Goal: Task Accomplishment & Management: Complete application form

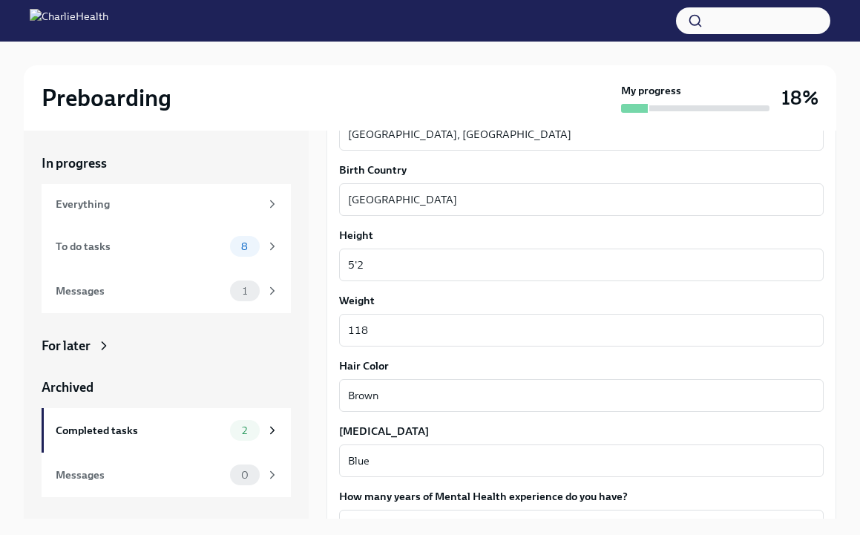
scroll to position [1325, 0]
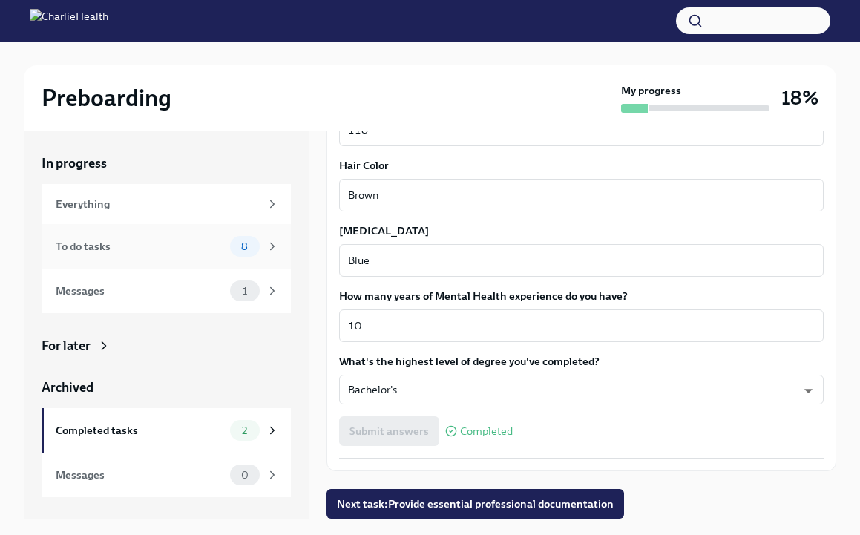
click at [271, 241] on icon at bounding box center [272, 246] width 13 height 13
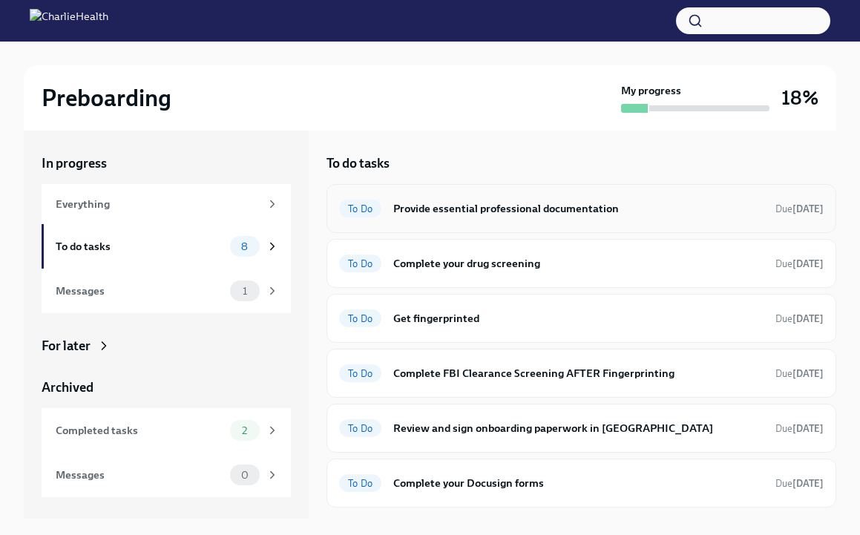
click at [555, 206] on h6 "Provide essential professional documentation" at bounding box center [578, 208] width 370 height 16
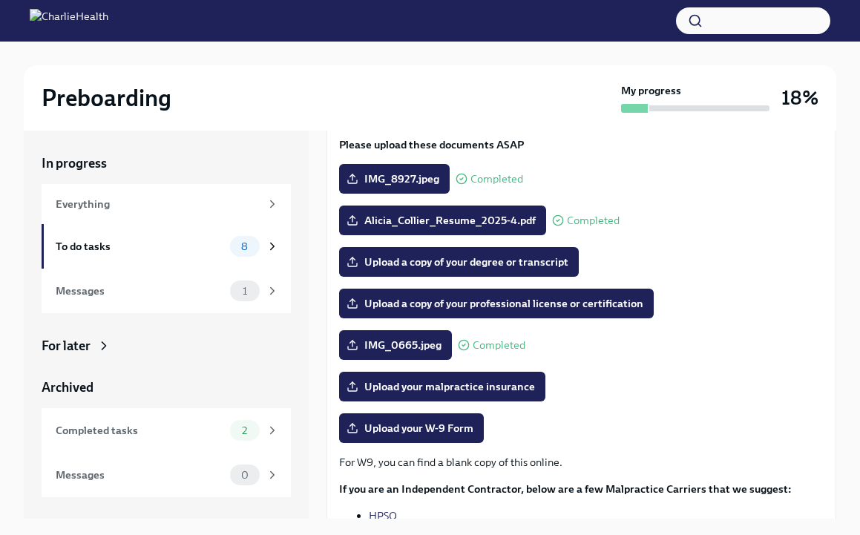
scroll to position [188, 0]
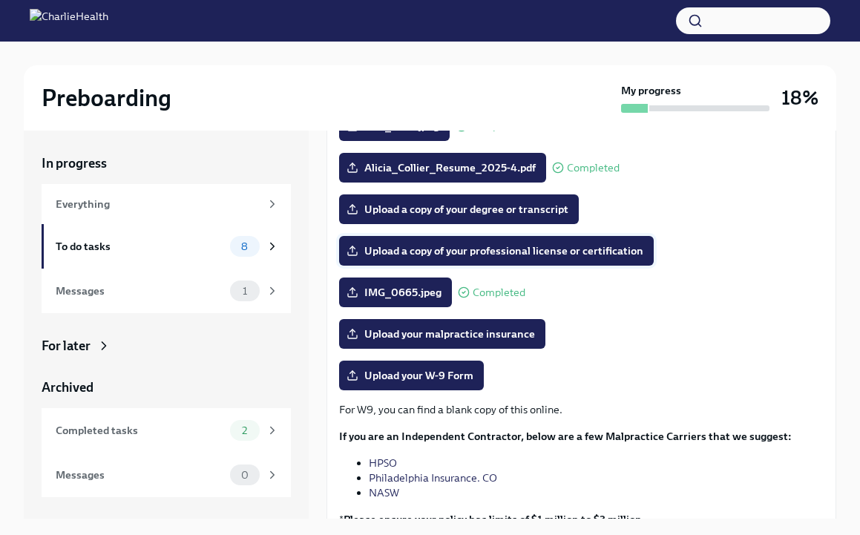
click at [596, 248] on span "Upload a copy of your professional license or certification" at bounding box center [496, 250] width 294 height 15
click at [0, 0] on input "Upload a copy of your professional license or certification" at bounding box center [0, 0] width 0 height 0
click at [517, 334] on span "Upload your malpractice insurance" at bounding box center [441, 333] width 185 height 15
click at [0, 0] on input "Upload your malpractice insurance" at bounding box center [0, 0] width 0 height 0
click at [416, 383] on label "Upload your W-9 Form" at bounding box center [411, 375] width 145 height 30
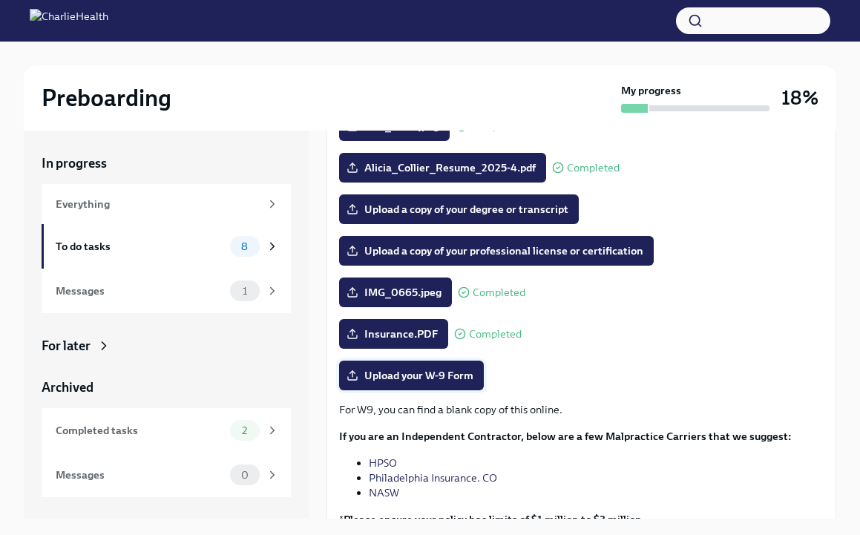
click at [0, 0] on input "Upload your W-9 Form" at bounding box center [0, 0] width 0 height 0
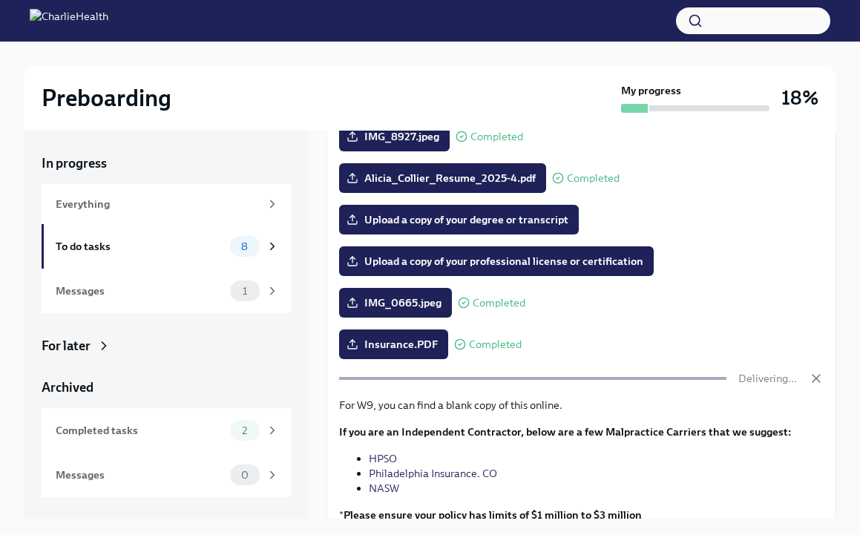
scroll to position [98, 0]
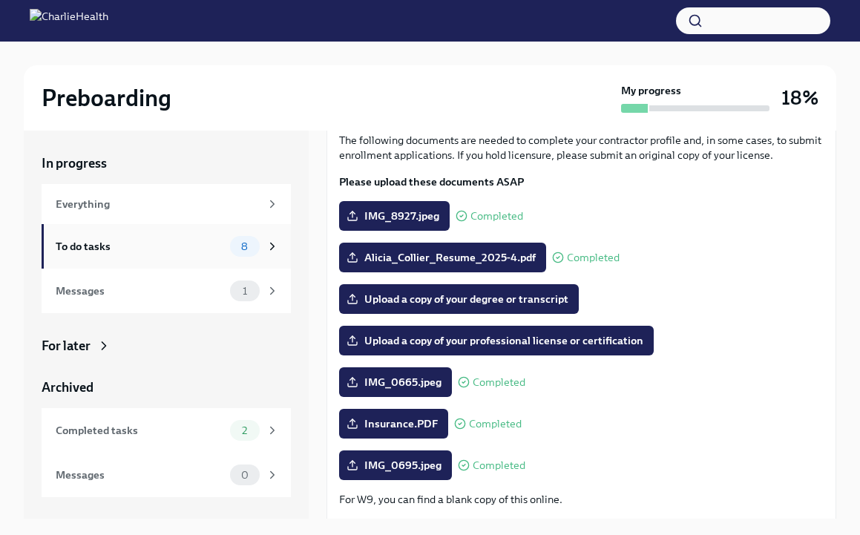
click at [265, 242] on div "8" at bounding box center [254, 246] width 49 height 21
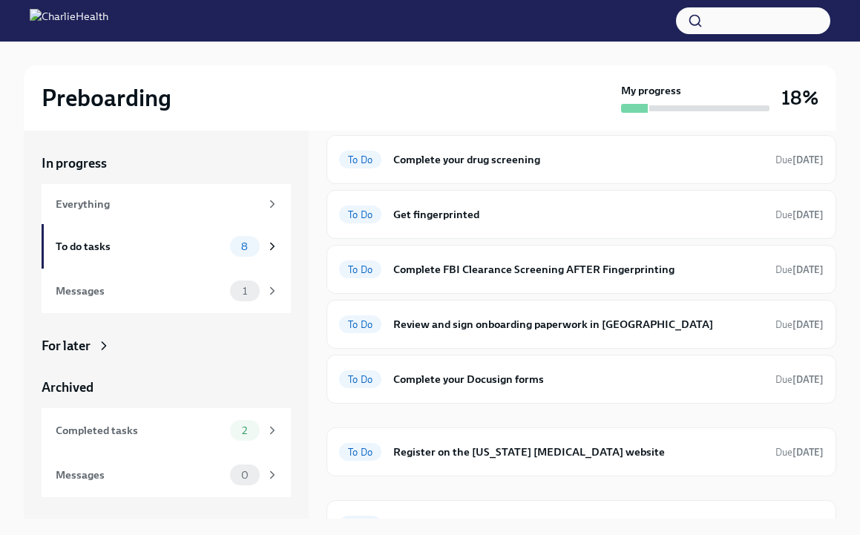
scroll to position [105, 0]
click at [536, 376] on h6 "Complete your Docusign forms" at bounding box center [578, 378] width 370 height 16
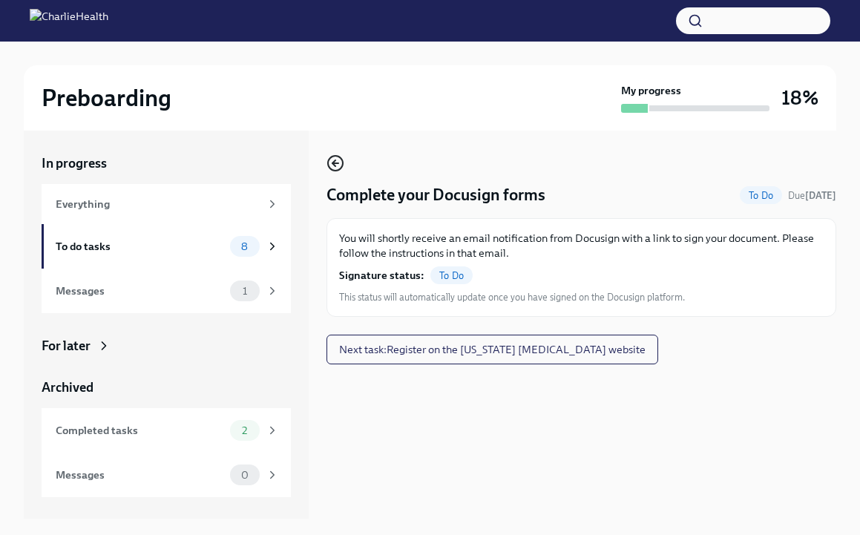
click at [335, 160] on icon "button" at bounding box center [333, 163] width 3 height 6
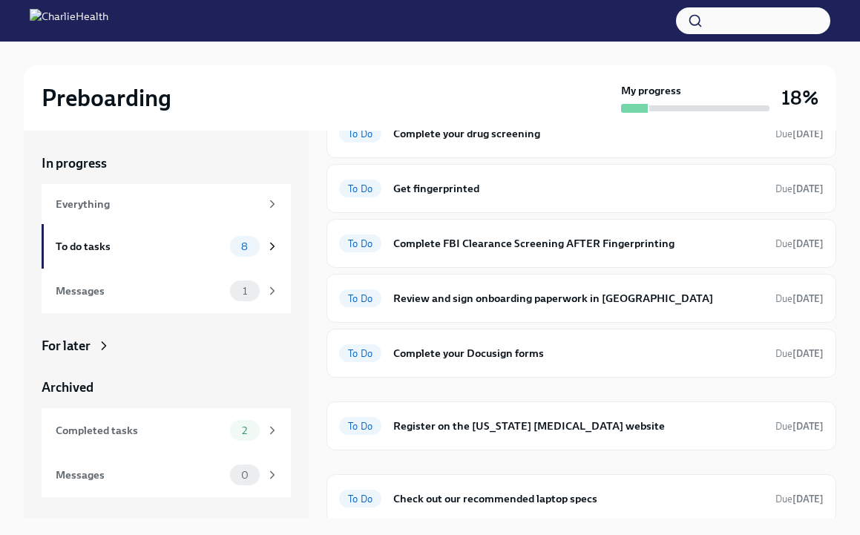
scroll to position [134, 0]
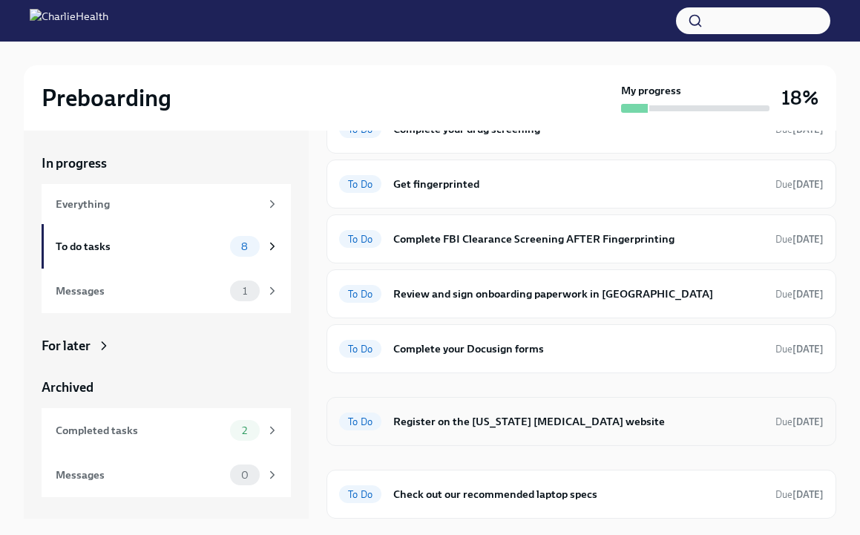
click at [613, 422] on h6 "Register on the [US_STATE] [MEDICAL_DATA] website" at bounding box center [578, 421] width 370 height 16
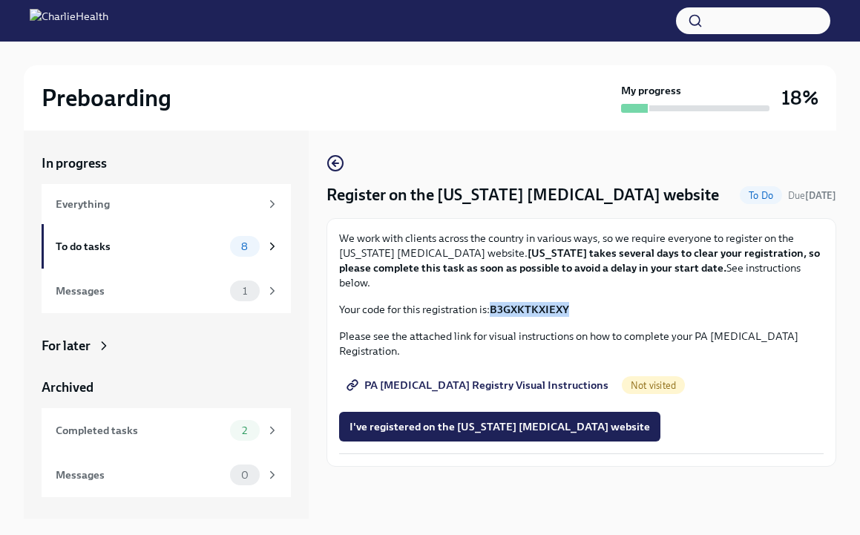
drag, startPoint x: 571, startPoint y: 311, endPoint x: 495, endPoint y: 311, distance: 75.7
click at [495, 311] on p "Your code for this registration is: B3GXKTKXIEXY" at bounding box center [581, 309] width 484 height 15
copy strong "B3GXKTKXIEXY"
click at [688, 286] on p "We work with clients across the country in various ways, so we require everyone…" at bounding box center [581, 260] width 484 height 59
click at [506, 387] on span "PA [MEDICAL_DATA] Registry Visual Instructions" at bounding box center [478, 385] width 259 height 15
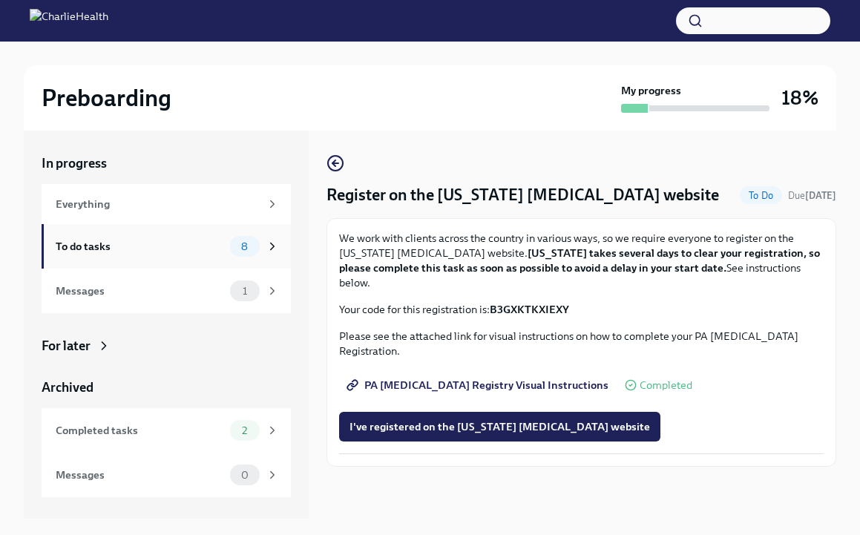
click at [270, 245] on icon at bounding box center [272, 246] width 13 height 13
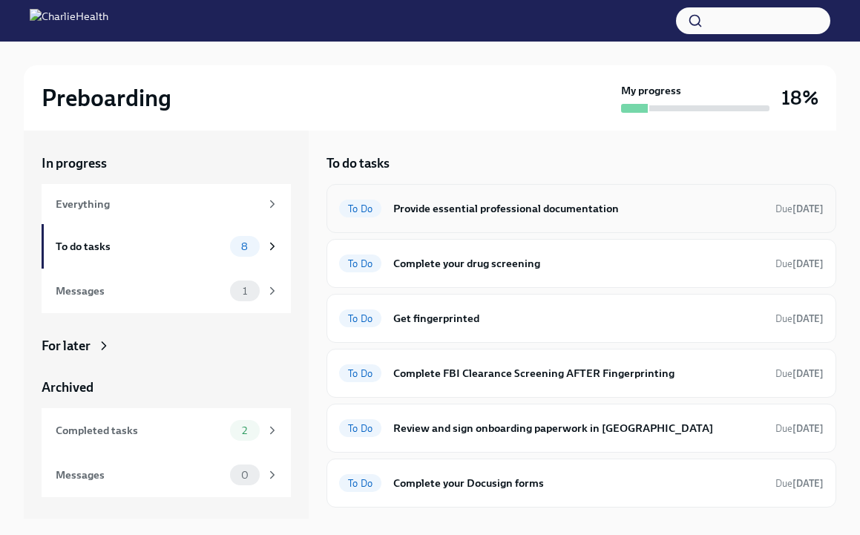
click at [746, 208] on div "To Do Provide essential professional documentation Due [DATE]" at bounding box center [581, 209] width 484 height 24
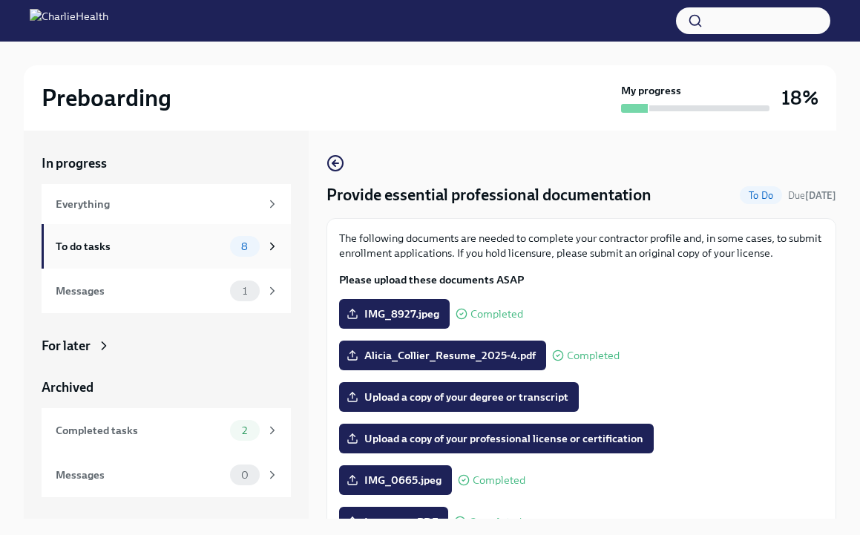
click at [252, 239] on div "8" at bounding box center [245, 246] width 30 height 21
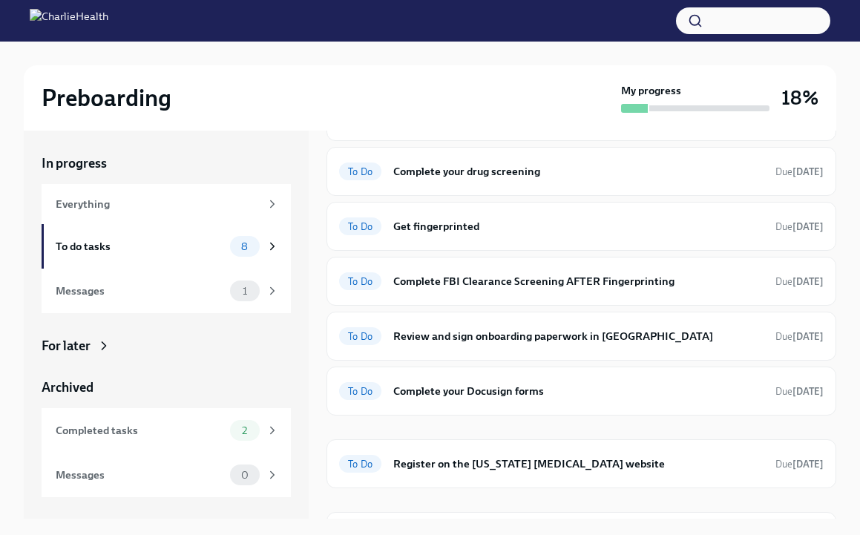
scroll to position [134, 0]
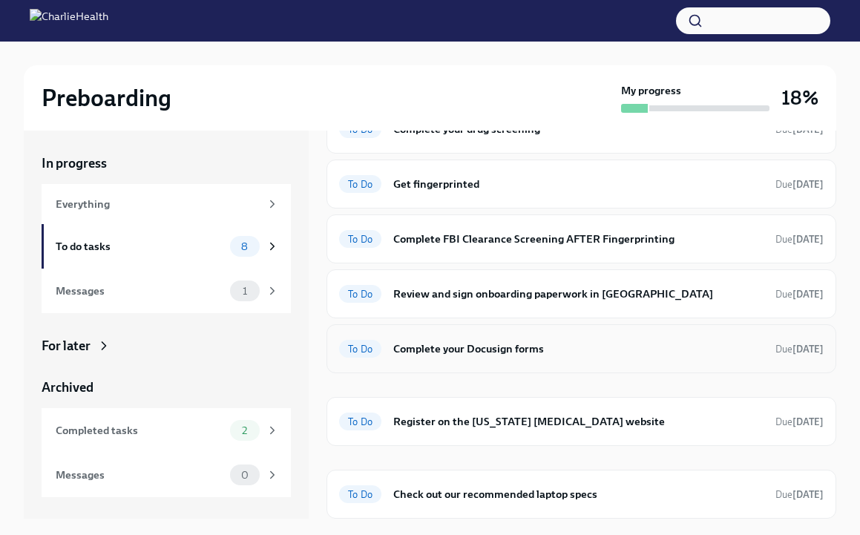
click at [548, 345] on h6 "Complete your Docusign forms" at bounding box center [578, 348] width 370 height 16
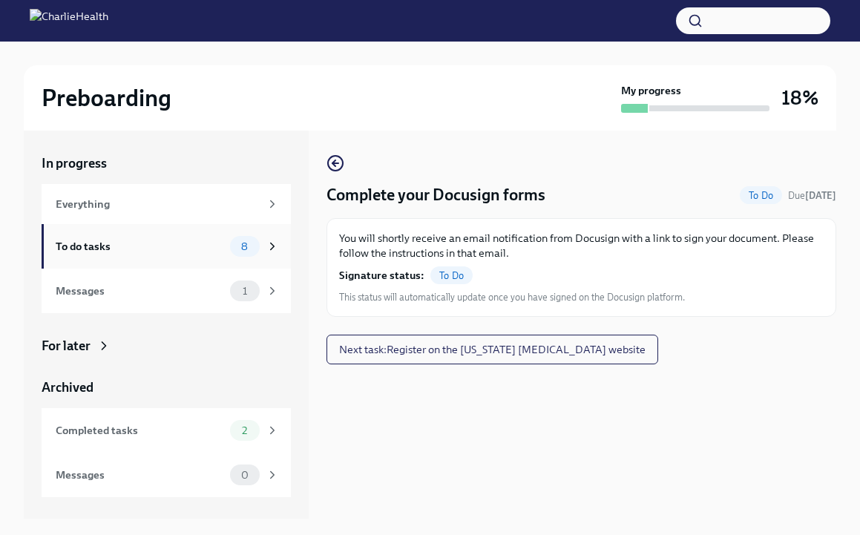
click at [253, 243] on span "8" at bounding box center [244, 246] width 24 height 11
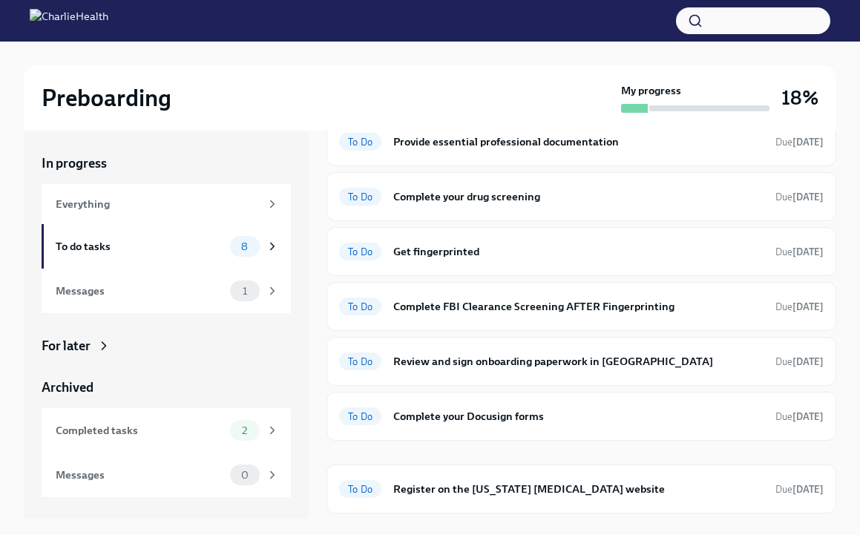
scroll to position [134, 0]
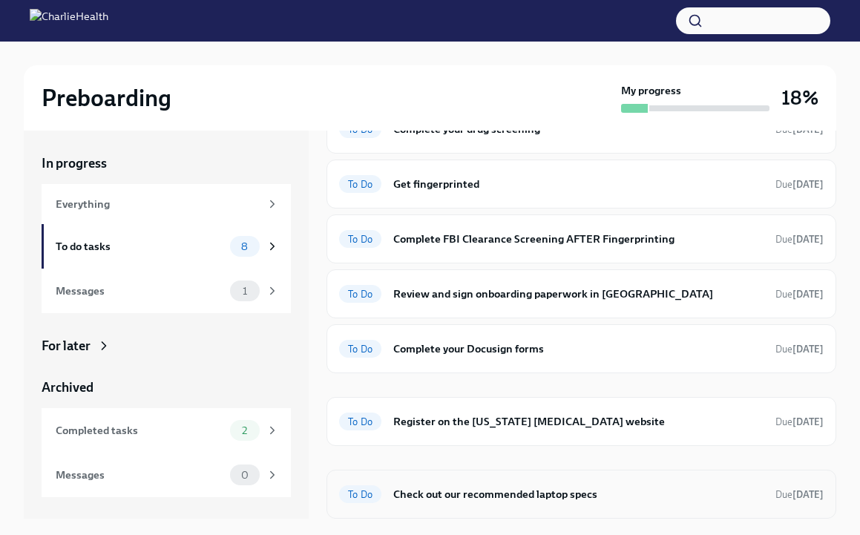
click at [622, 493] on h6 "Check out our recommended laptop specs" at bounding box center [578, 494] width 370 height 16
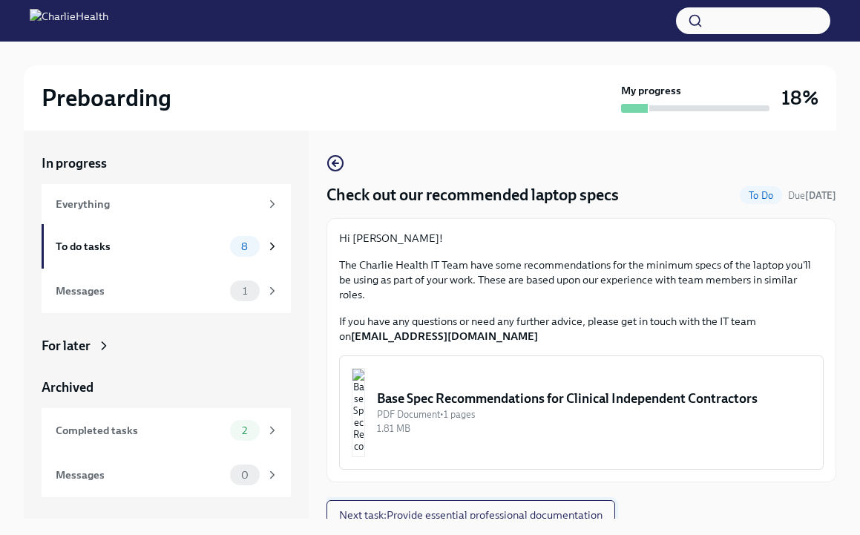
click at [533, 507] on span "Next task : Provide essential professional documentation" at bounding box center [470, 514] width 263 height 15
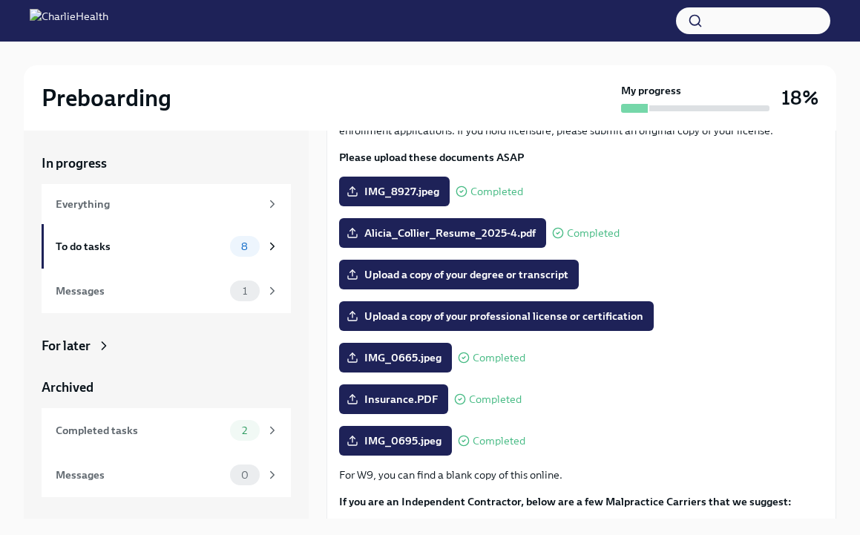
scroll to position [115, 0]
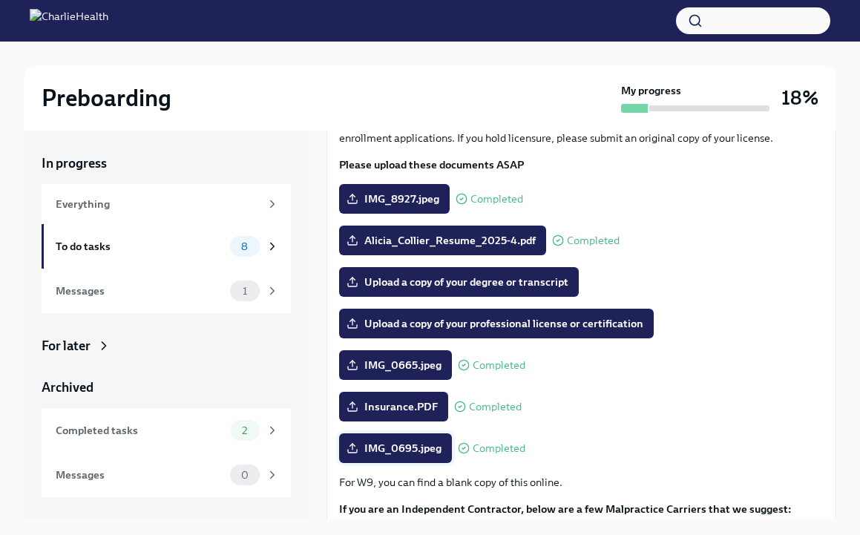
click at [418, 449] on span "IMG_0695.jpeg" at bounding box center [395, 448] width 92 height 15
click at [0, 0] on input "IMG_0695.jpeg" at bounding box center [0, 0] width 0 height 0
click at [198, 246] on div "To do tasks" at bounding box center [140, 246] width 168 height 16
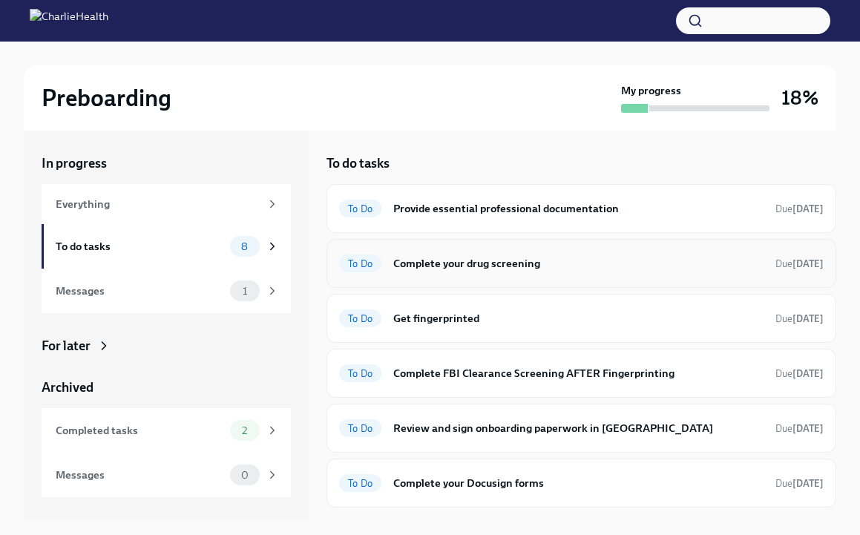
click at [568, 263] on h6 "Complete your drug screening" at bounding box center [578, 263] width 370 height 16
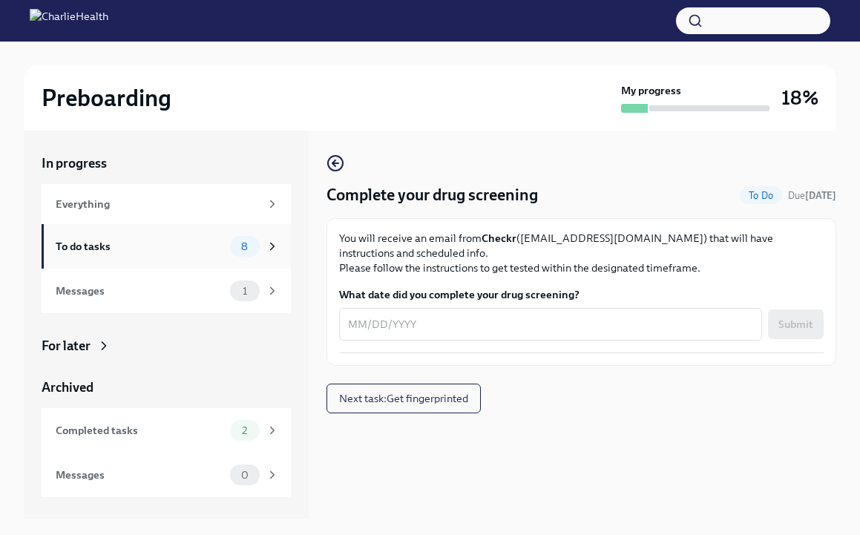
click at [219, 245] on div "To do tasks" at bounding box center [140, 246] width 168 height 16
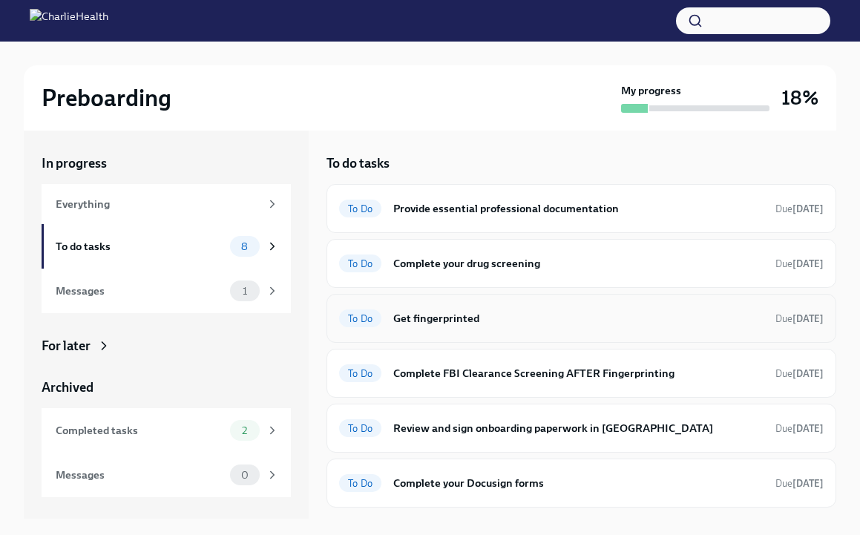
click at [504, 317] on h6 "Get fingerprinted" at bounding box center [578, 318] width 370 height 16
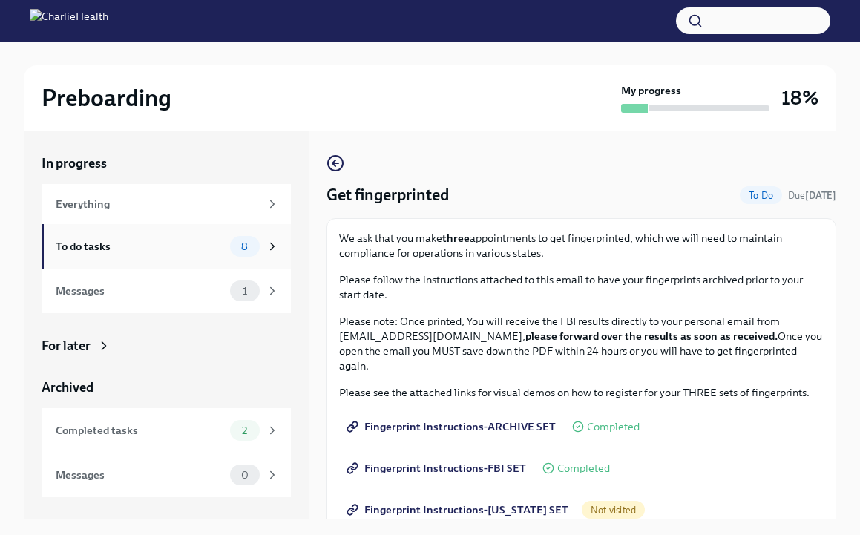
click at [182, 242] on div "To do tasks" at bounding box center [140, 246] width 168 height 16
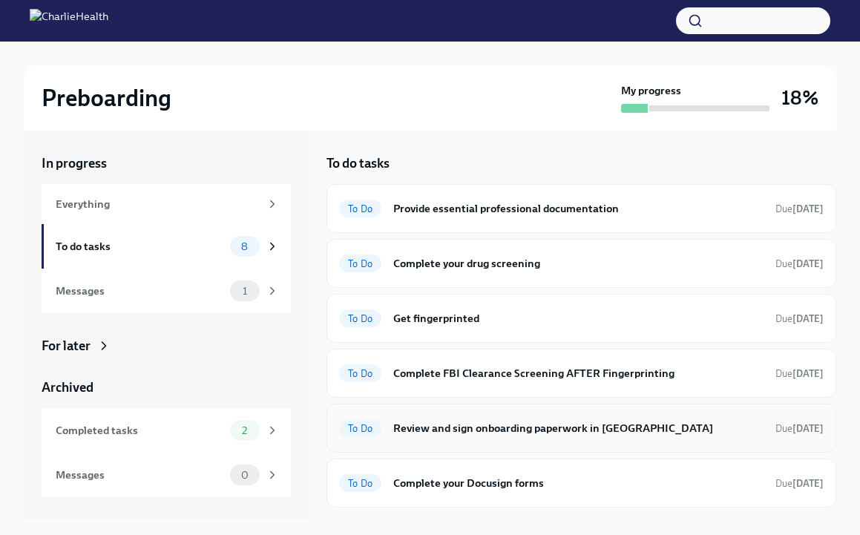
click at [515, 432] on h6 "Review and sign onboarding paperwork in [GEOGRAPHIC_DATA]" at bounding box center [578, 428] width 370 height 16
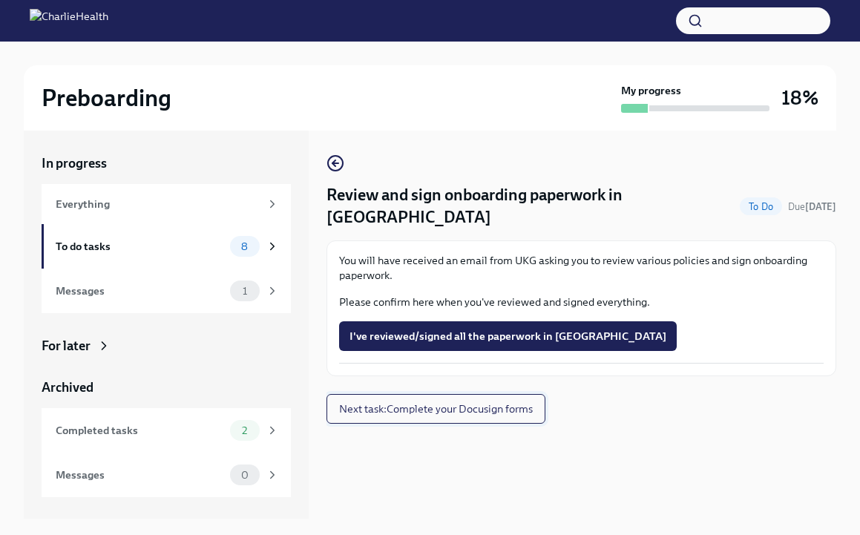
click at [507, 394] on button "Next task : Complete your Docusign forms" at bounding box center [435, 409] width 219 height 30
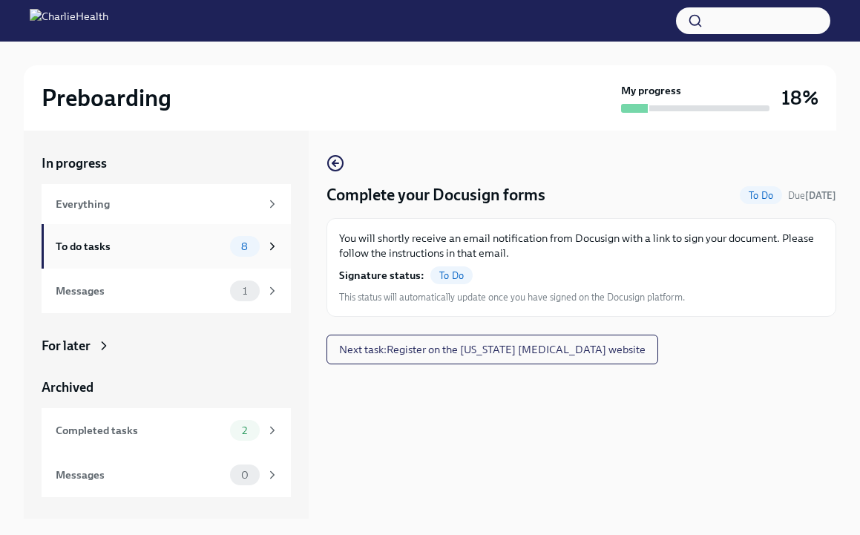
click at [187, 248] on div "To do tasks" at bounding box center [140, 246] width 168 height 16
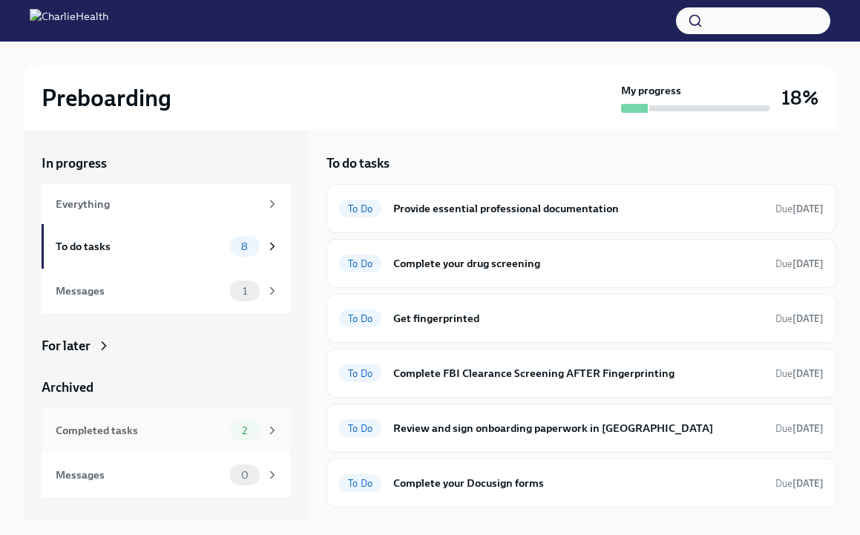
click at [214, 431] on div "Completed tasks" at bounding box center [140, 430] width 168 height 16
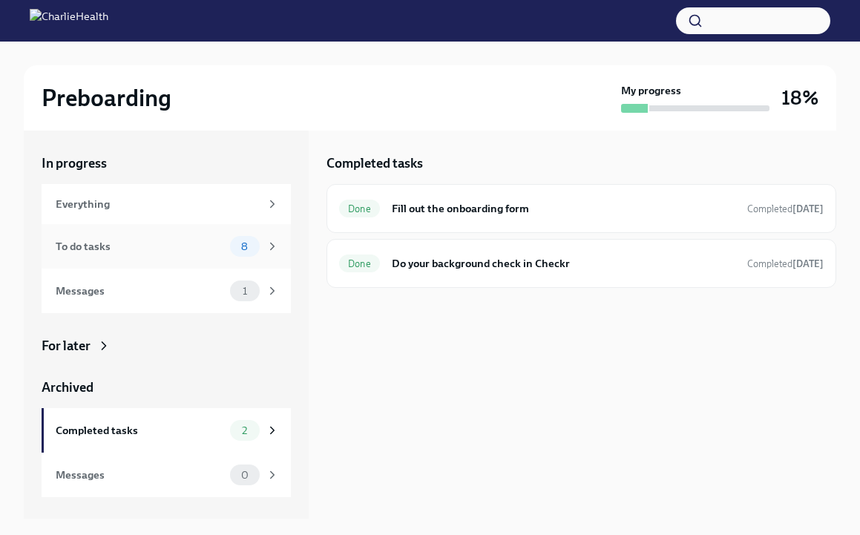
click at [191, 229] on div "To do tasks 8" at bounding box center [166, 246] width 249 height 45
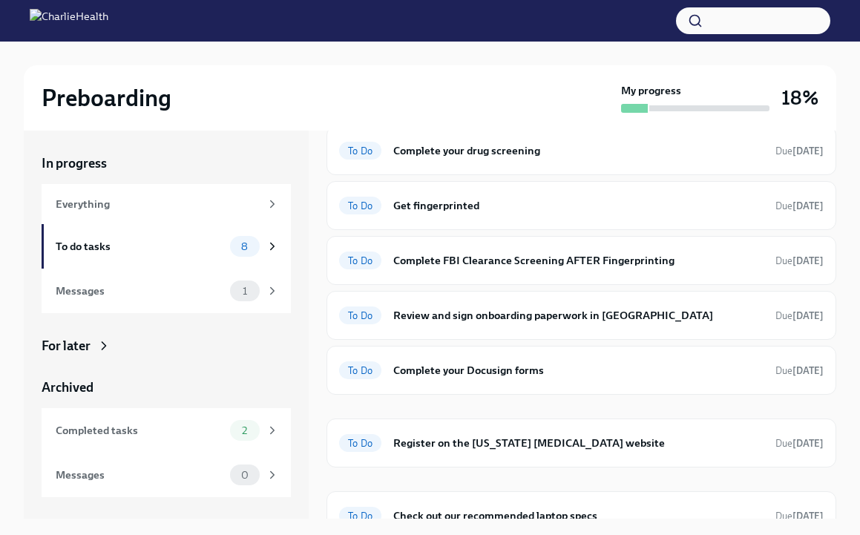
scroll to position [134, 0]
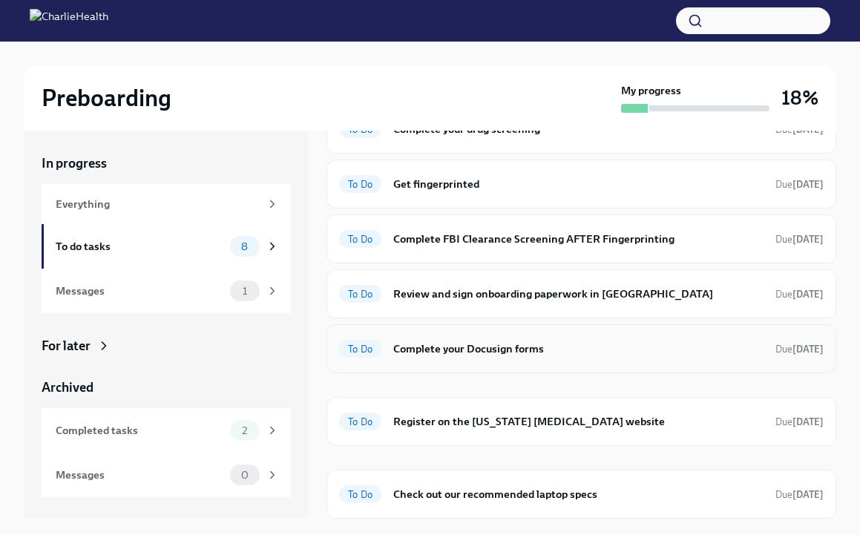
click at [653, 353] on h6 "Complete your Docusign forms" at bounding box center [578, 348] width 370 height 16
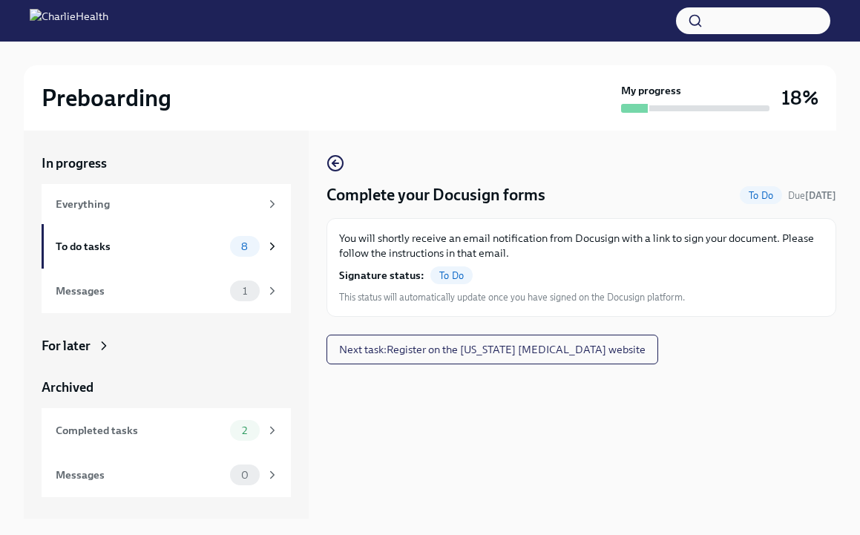
click at [444, 275] on span "To Do" at bounding box center [451, 275] width 42 height 11
click at [171, 245] on div "To do tasks" at bounding box center [140, 246] width 168 height 16
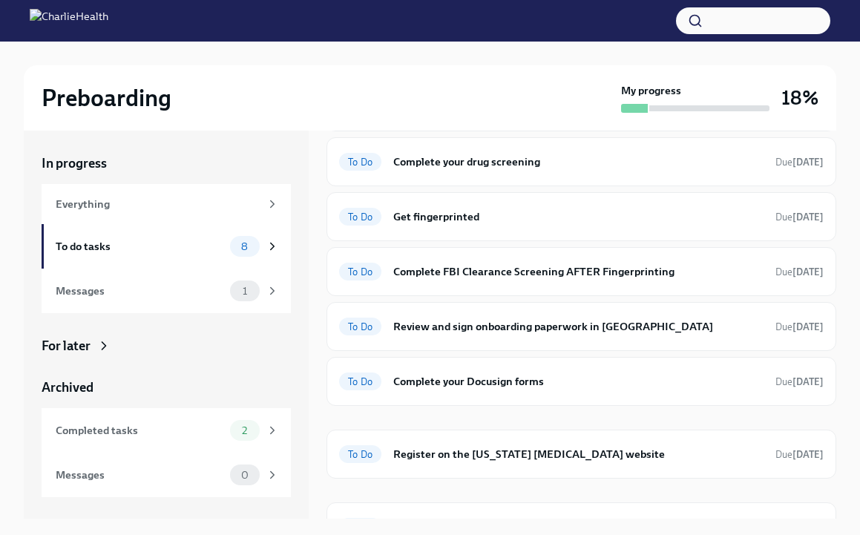
scroll to position [134, 0]
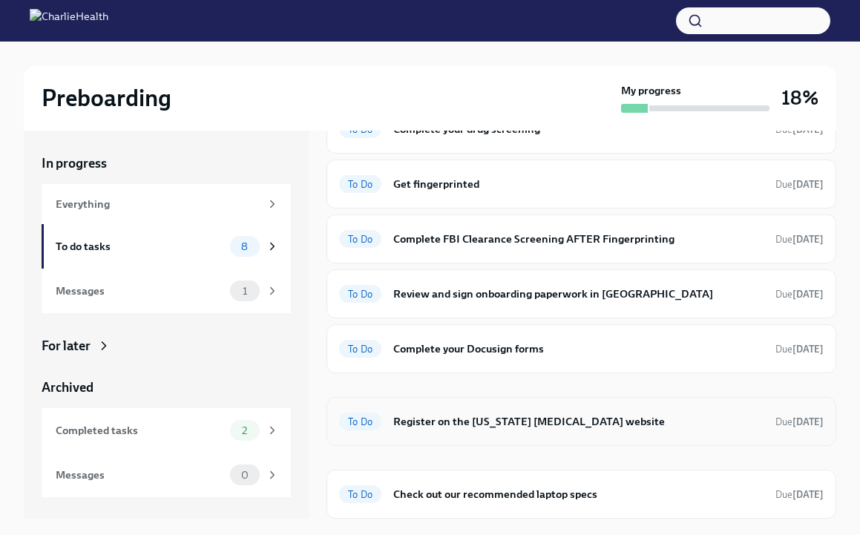
click at [619, 425] on h6 "Register on the [US_STATE] [MEDICAL_DATA] website" at bounding box center [578, 421] width 370 height 16
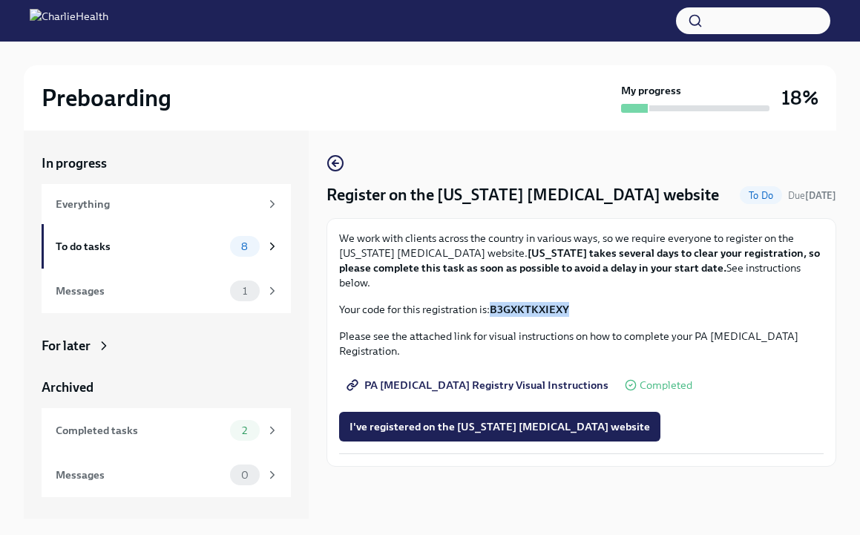
drag, startPoint x: 571, startPoint y: 308, endPoint x: 493, endPoint y: 307, distance: 77.9
click at [493, 307] on p "Your code for this registration is: B3GXKTKXIEXY" at bounding box center [581, 309] width 484 height 15
copy strong "B3GXKTKXIEXY"
click at [122, 242] on div "To do tasks" at bounding box center [140, 246] width 168 height 16
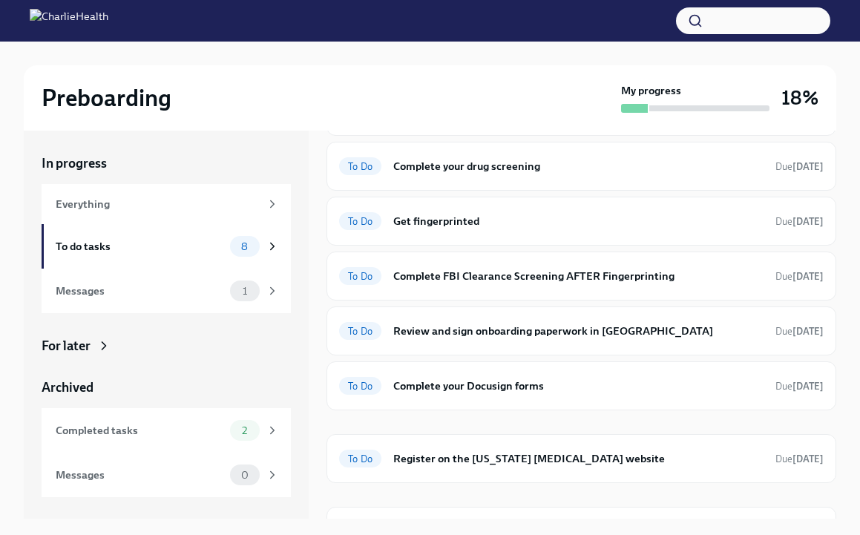
scroll to position [134, 0]
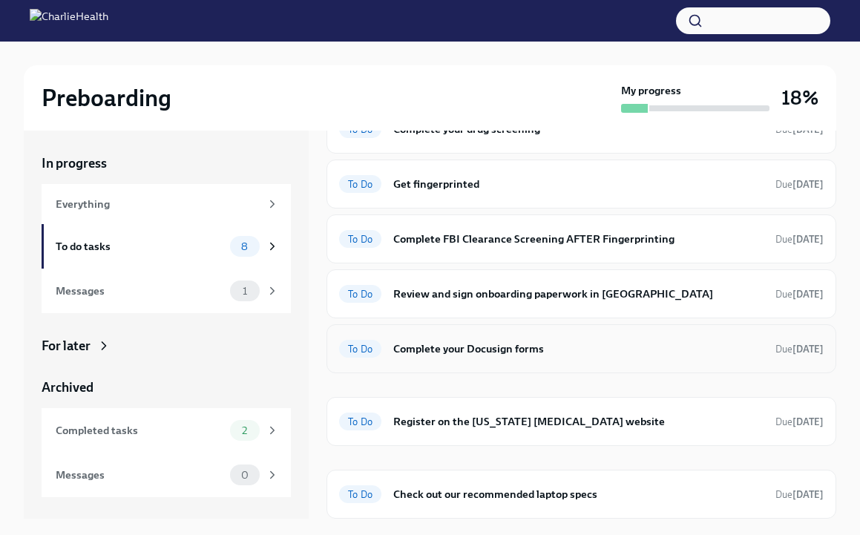
click at [519, 352] on h6 "Complete your Docusign forms" at bounding box center [578, 348] width 370 height 16
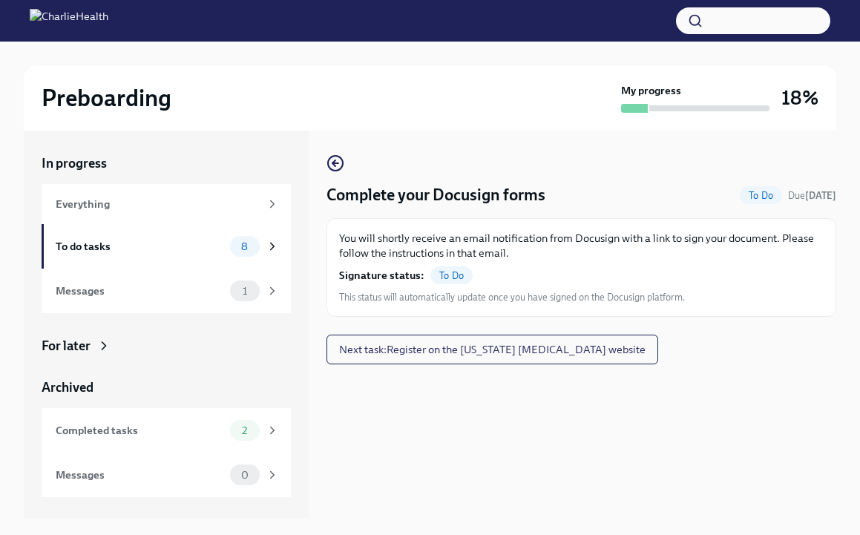
click at [758, 200] on span "To Do" at bounding box center [760, 195] width 42 height 11
click at [185, 247] on div "To do tasks" at bounding box center [140, 246] width 168 height 16
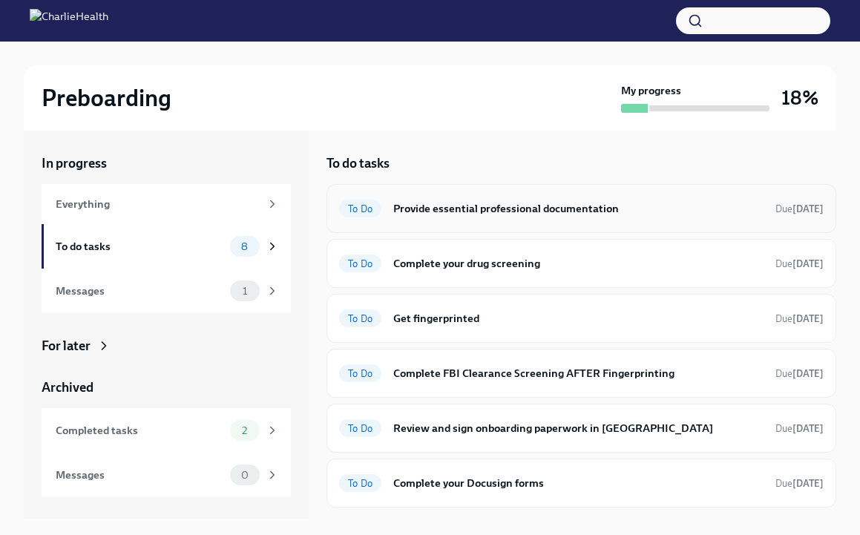
click at [527, 205] on h6 "Provide essential professional documentation" at bounding box center [578, 208] width 370 height 16
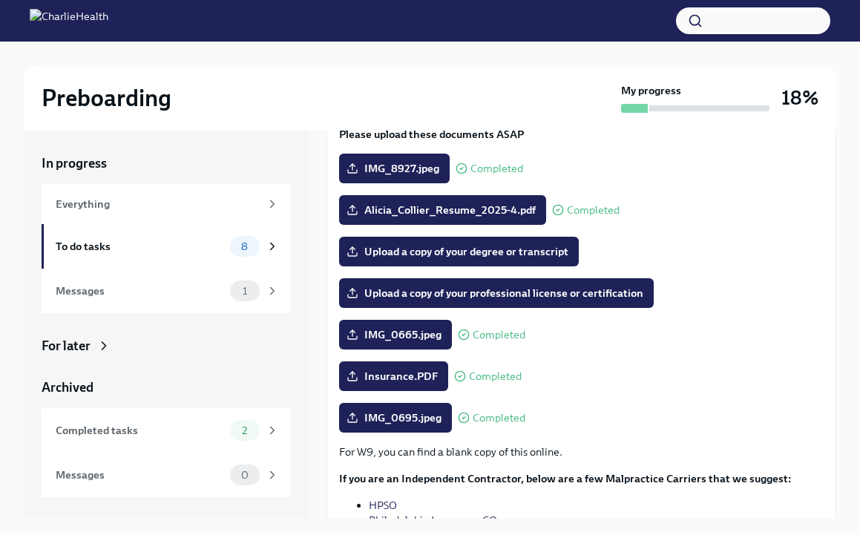
scroll to position [268, 0]
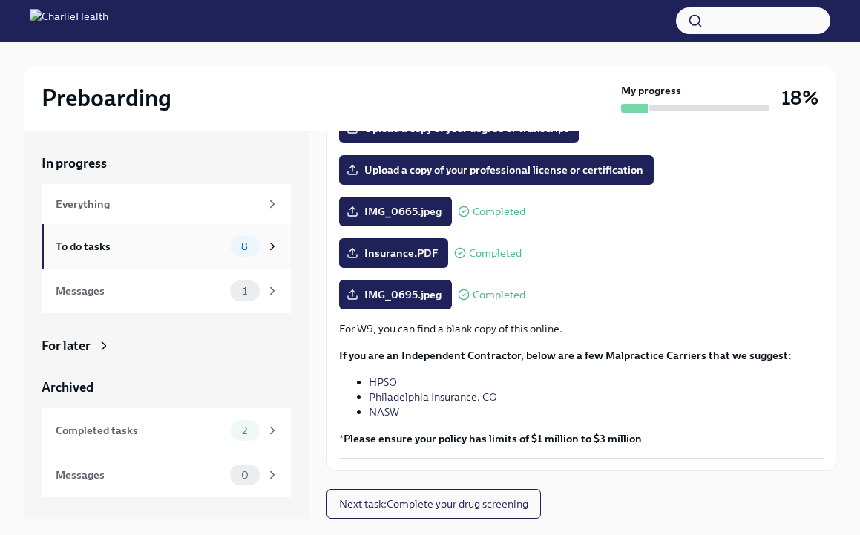
click at [128, 253] on div "To do tasks" at bounding box center [140, 246] width 168 height 16
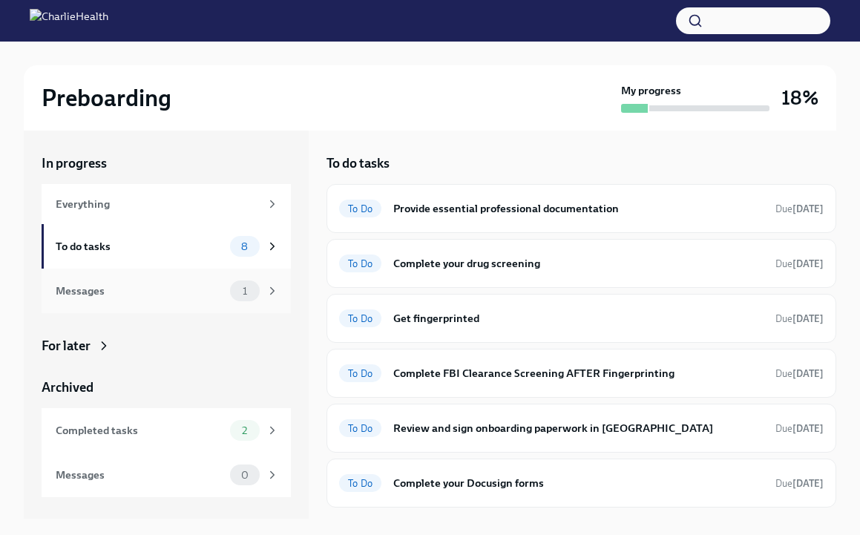
click at [202, 294] on div "Messages" at bounding box center [140, 291] width 168 height 16
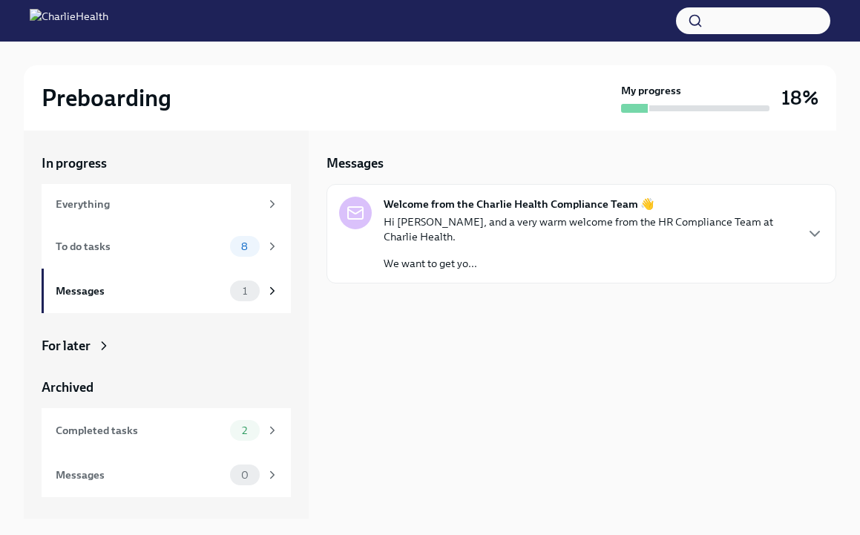
click at [558, 219] on p "Hi [PERSON_NAME], and a very warm welcome from the HR Compliance Team at Charli…" at bounding box center [588, 229] width 410 height 30
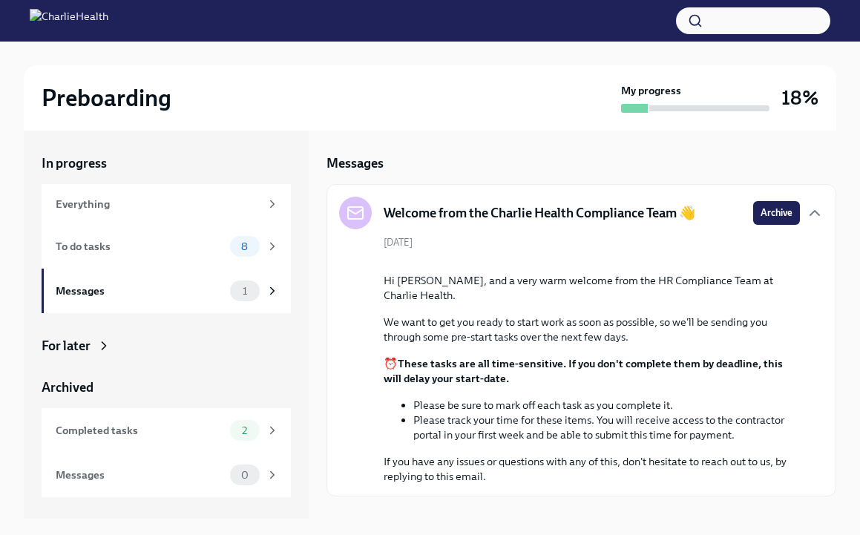
scroll to position [79, 0]
click at [416, 1] on div at bounding box center [430, 21] width 860 height 42
